Goal: Navigation & Orientation: Find specific page/section

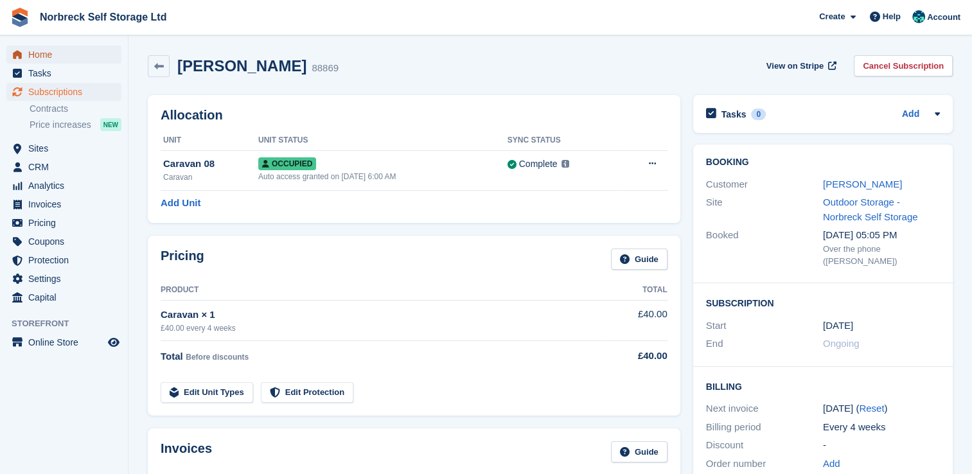
click at [39, 60] on span "Home" at bounding box center [66, 55] width 77 height 18
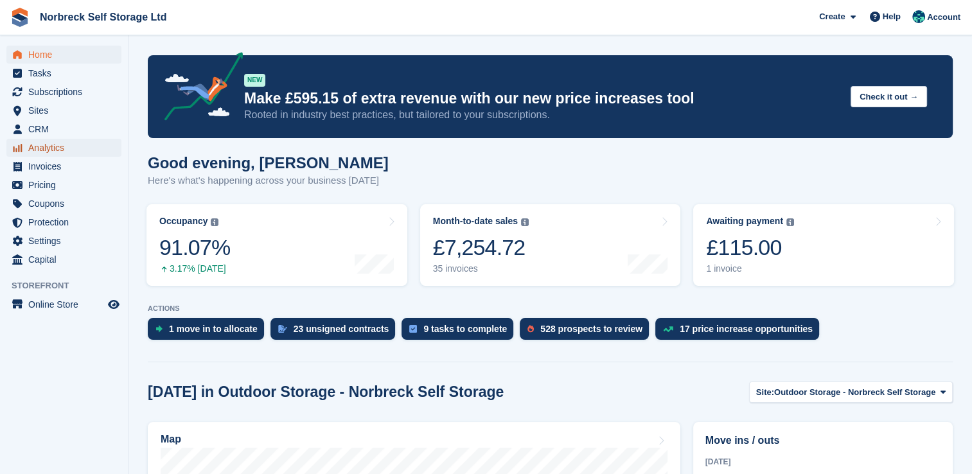
click at [53, 148] on span "Analytics" at bounding box center [66, 148] width 77 height 18
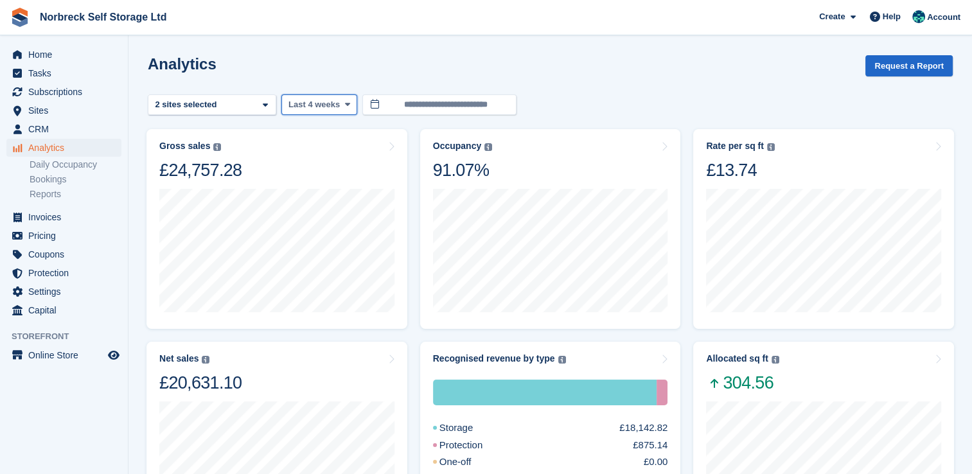
click at [344, 107] on icon at bounding box center [346, 104] width 5 height 8
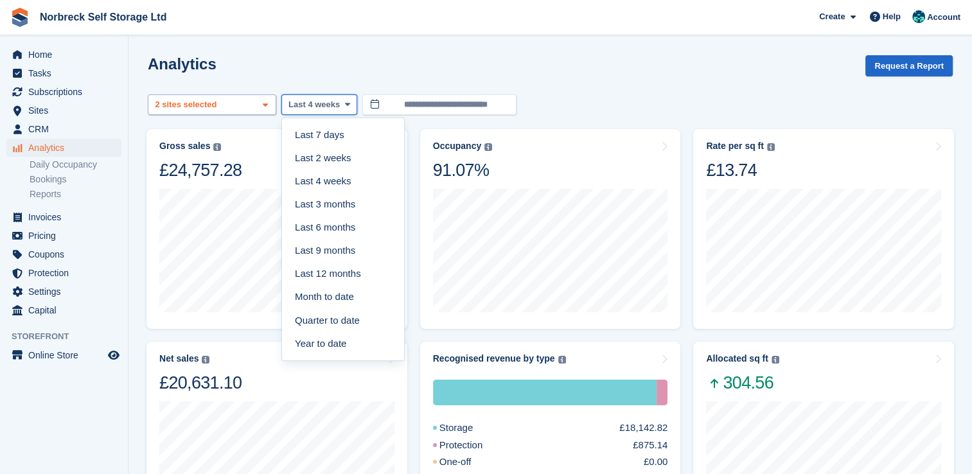
click at [265, 107] on icon at bounding box center [265, 105] width 5 height 8
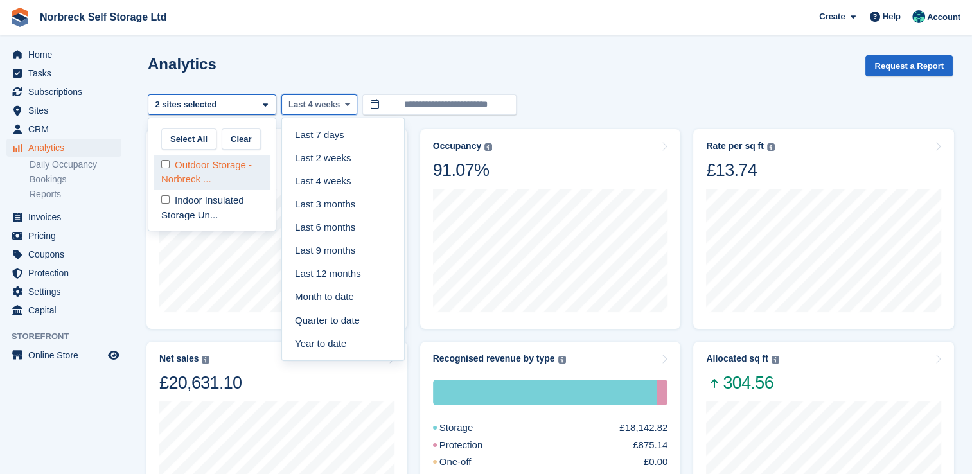
click at [215, 181] on div "Outdoor Storage - Norbreck ..." at bounding box center [212, 172] width 117 height 35
select select "****"
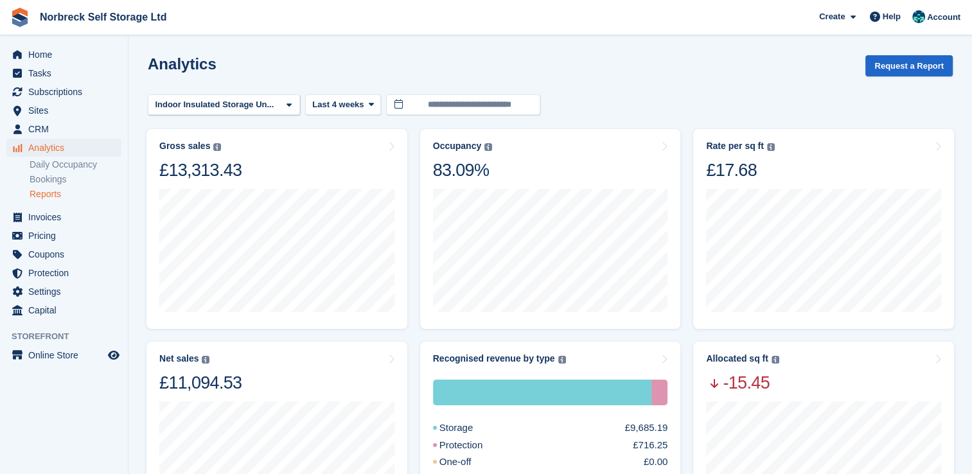
click at [46, 193] on link "Reports" at bounding box center [76, 194] width 92 height 12
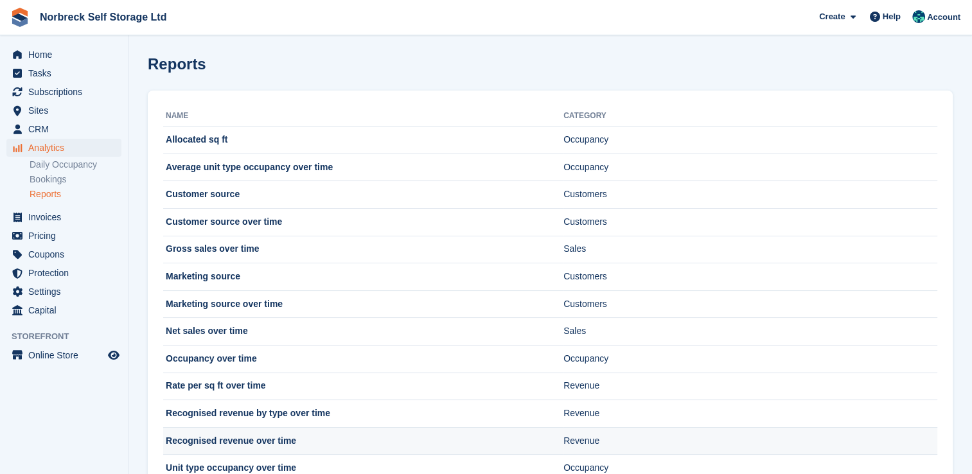
click at [224, 447] on td "Recognised revenue over time" at bounding box center [363, 441] width 400 height 28
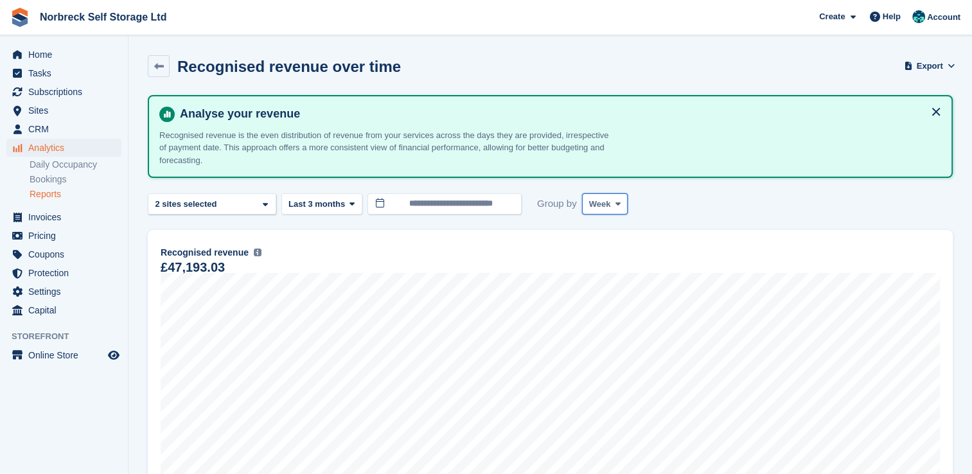
click at [613, 206] on span at bounding box center [618, 204] width 10 height 10
click at [610, 279] on link "Month" at bounding box center [644, 280] width 112 height 23
click at [42, 114] on span "Sites" at bounding box center [66, 110] width 77 height 18
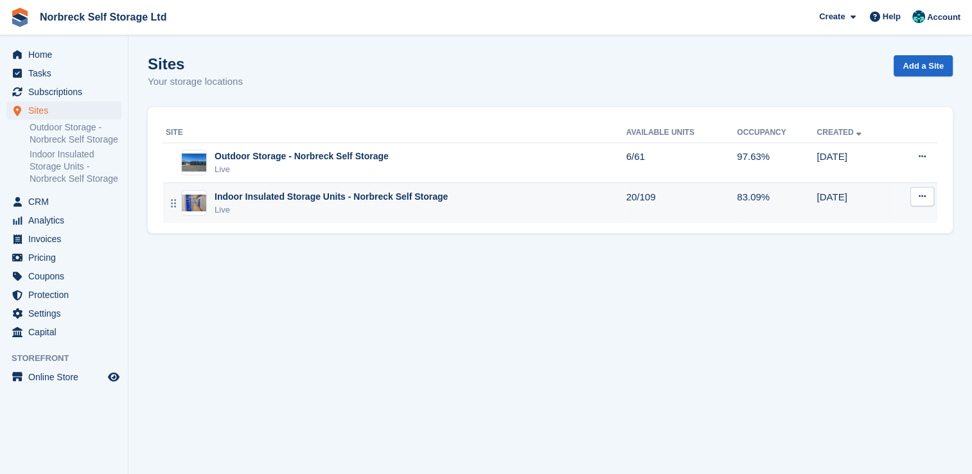
click at [260, 197] on div "Indoor Insulated Storage Units - Norbreck Self Storage" at bounding box center [331, 196] width 233 height 13
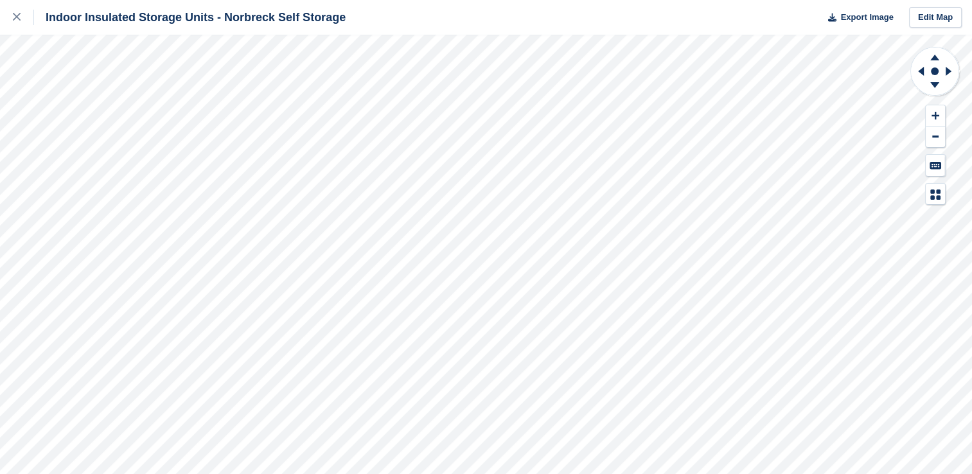
click at [843, 0] on html "Indoor Insulated Storage Units - Norbreck Self Storage Export Image Edit Map" at bounding box center [486, 237] width 972 height 474
